Goal: Task Accomplishment & Management: Manage account settings

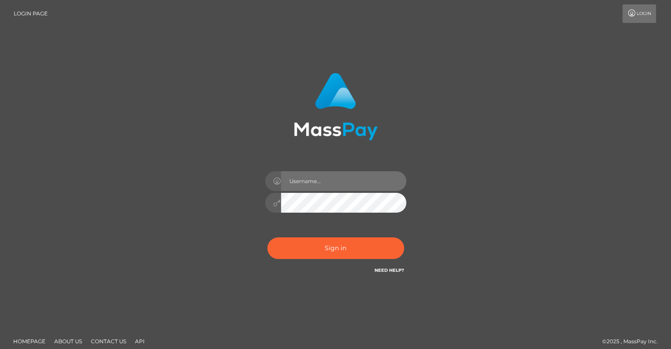
click at [322, 179] on input "text" at bounding box center [343, 181] width 125 height 20
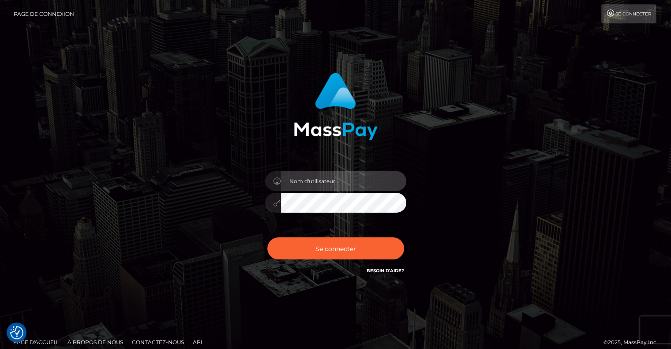
type input "camille.constantin@outlook.fr"
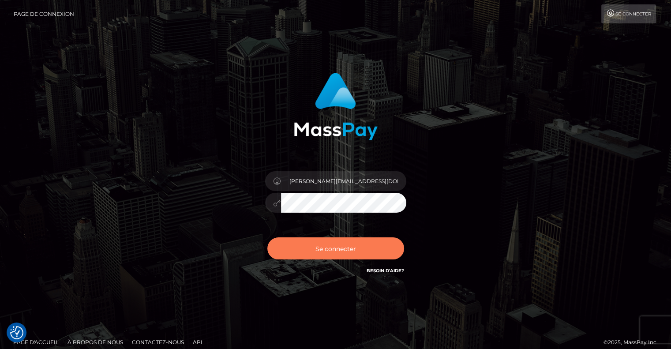
click at [310, 254] on button "Se connecter" at bounding box center [335, 248] width 137 height 22
